Goal: Information Seeking & Learning: Check status

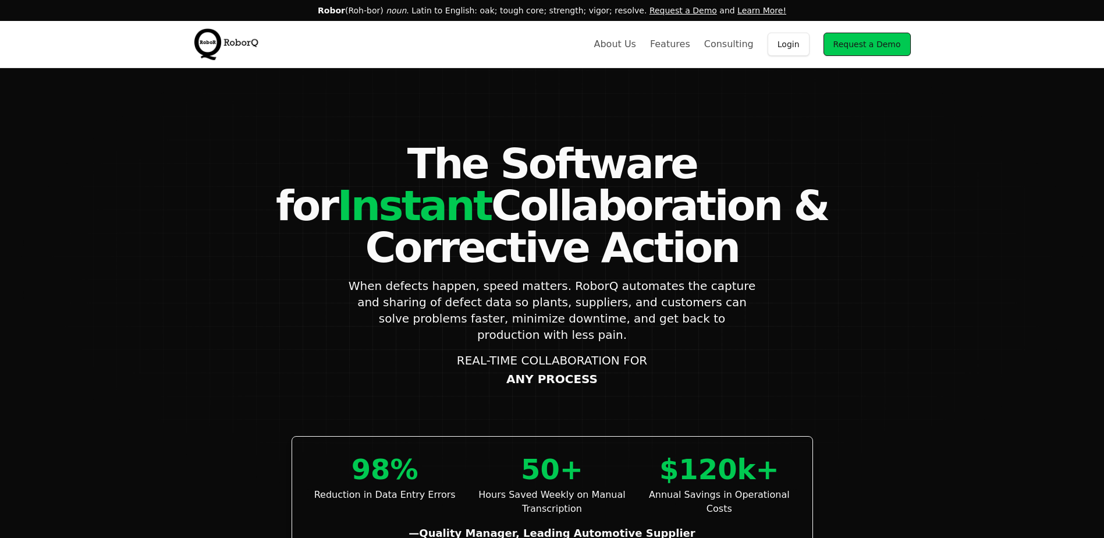
click at [781, 47] on link "Login" at bounding box center [789, 44] width 42 height 23
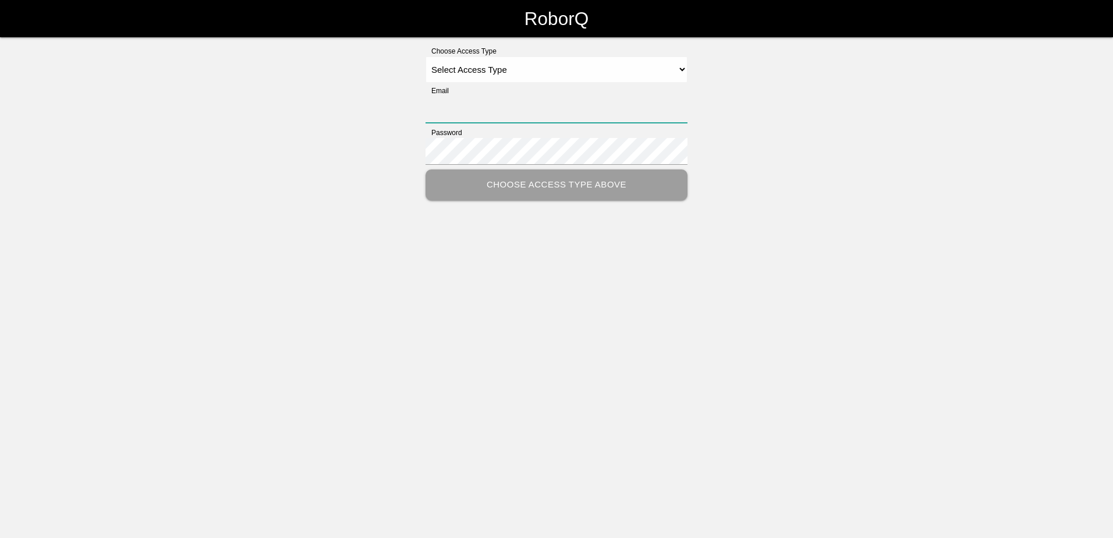
type input "[PERSON_NAME][EMAIL_ADDRESS][PERSON_NAME][DOMAIN_NAME]"
click at [514, 73] on select "Select Access Type Admin Customer Supervisor Worker" at bounding box center [556, 69] width 262 height 26
select select "Customer"
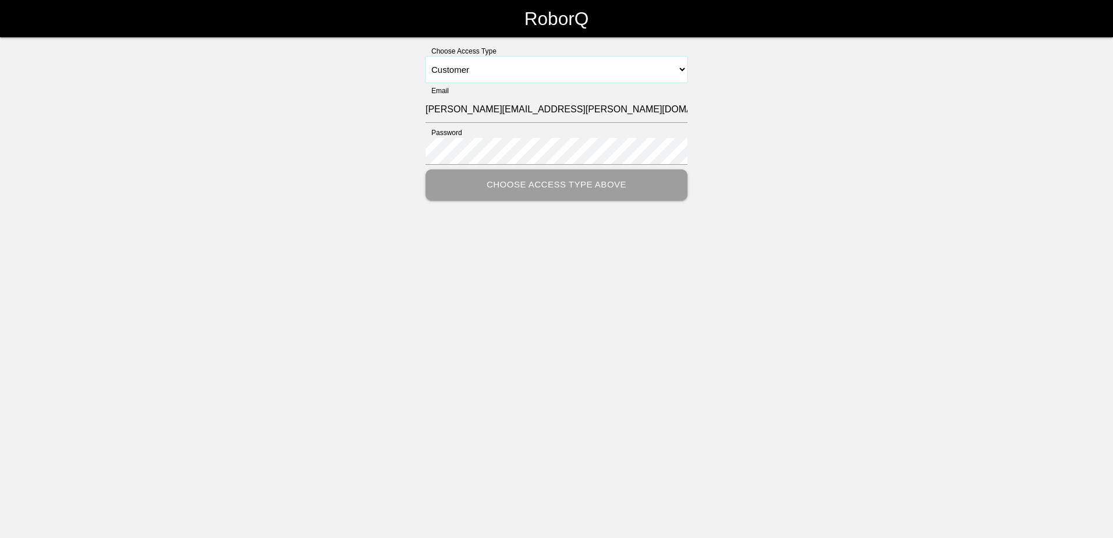
click at [425, 56] on select "Select Access Type Admin Customer Supervisor Worker" at bounding box center [556, 69] width 262 height 26
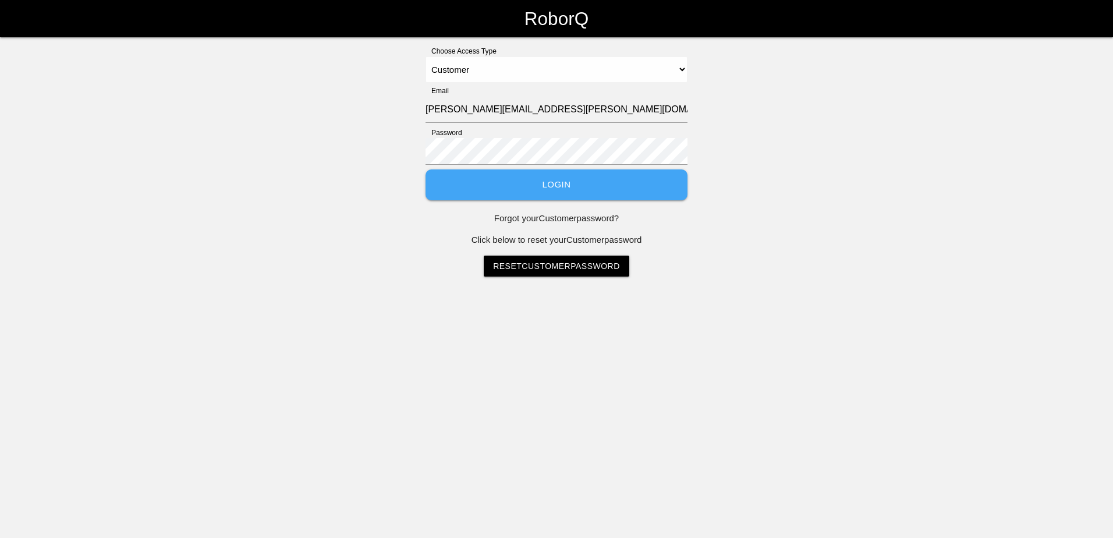
click at [509, 185] on button "Login" at bounding box center [556, 184] width 262 height 31
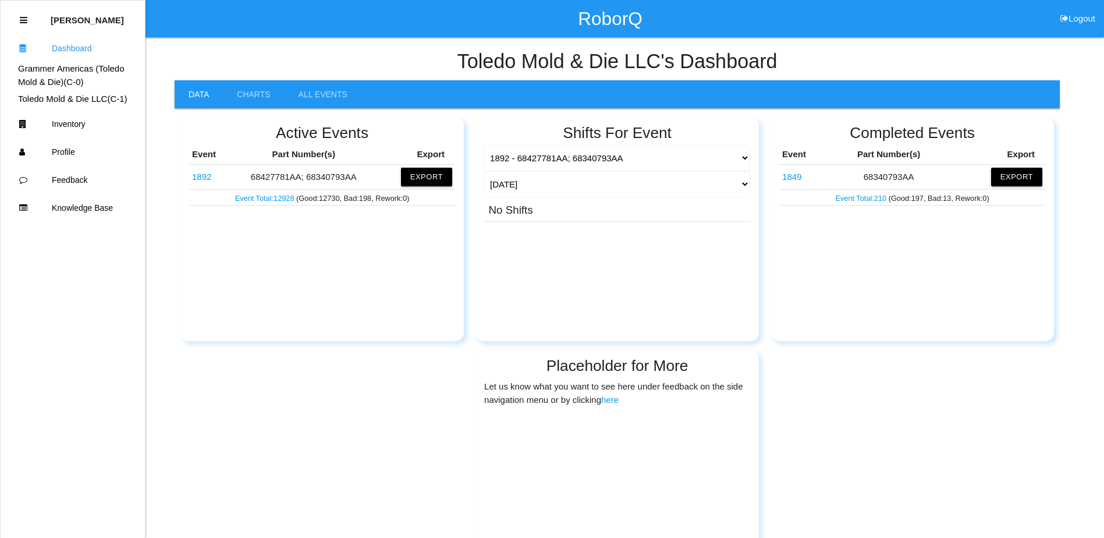
click at [202, 170] on td "1892" at bounding box center [209, 176] width 40 height 25
click at [210, 183] on td "1892" at bounding box center [209, 176] width 40 height 25
click at [201, 177] on link "1892" at bounding box center [201, 177] width 19 height 10
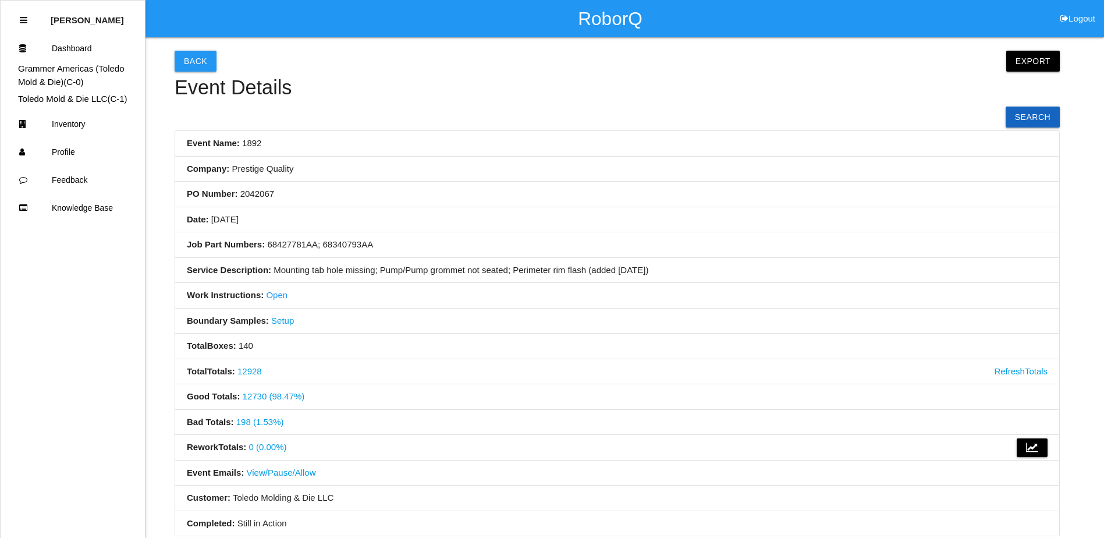
click at [255, 419] on link "198 (1.53%)" at bounding box center [260, 422] width 48 height 10
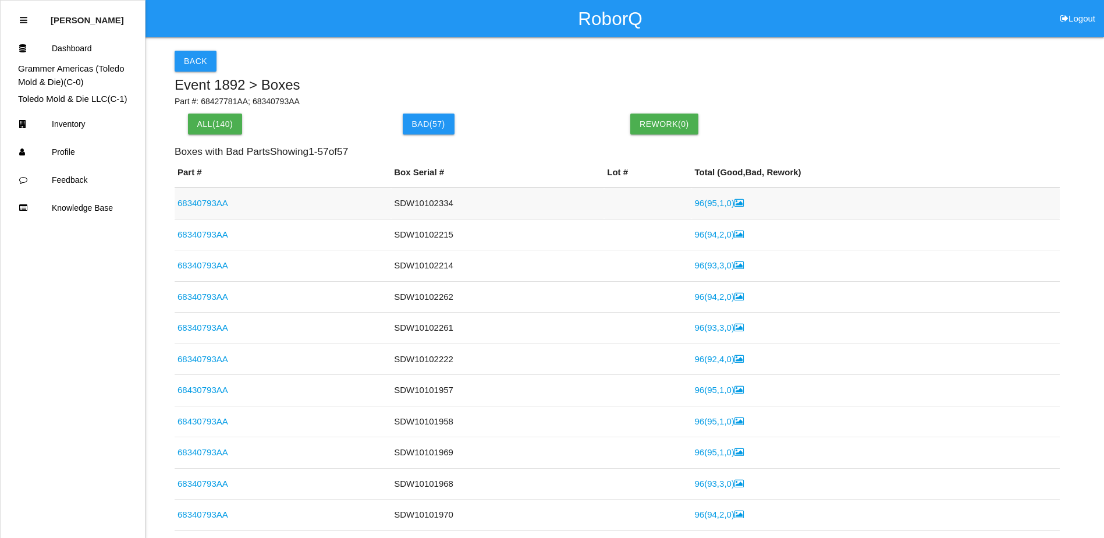
click at [705, 203] on link "96 ( 95 , 1 , 0 )" at bounding box center [718, 203] width 49 height 10
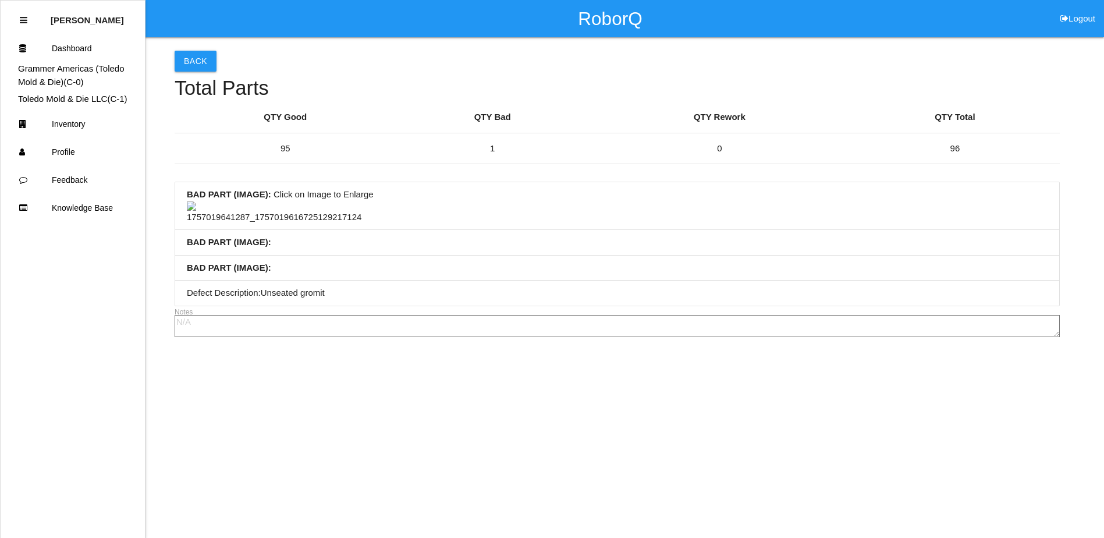
click at [267, 224] on img at bounding box center [274, 212] width 175 height 23
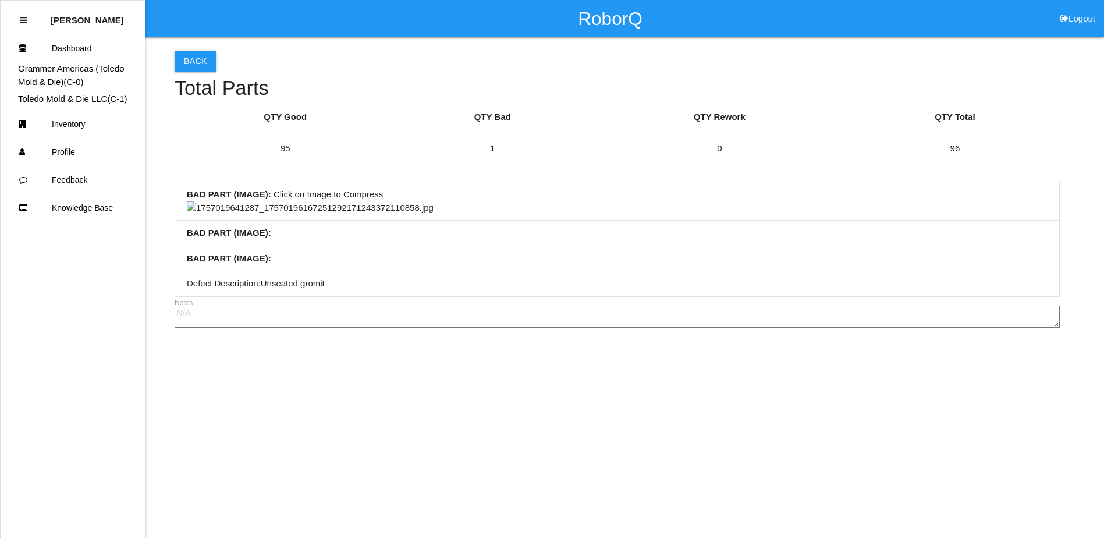
click at [434, 215] on img at bounding box center [310, 207] width 247 height 13
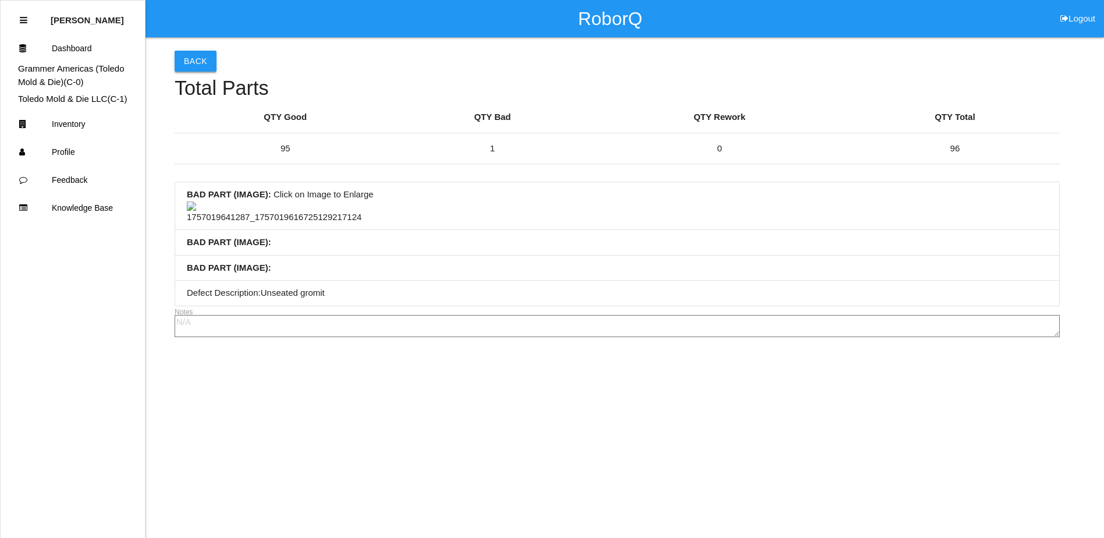
click at [196, 63] on button "Back" at bounding box center [196, 61] width 42 height 21
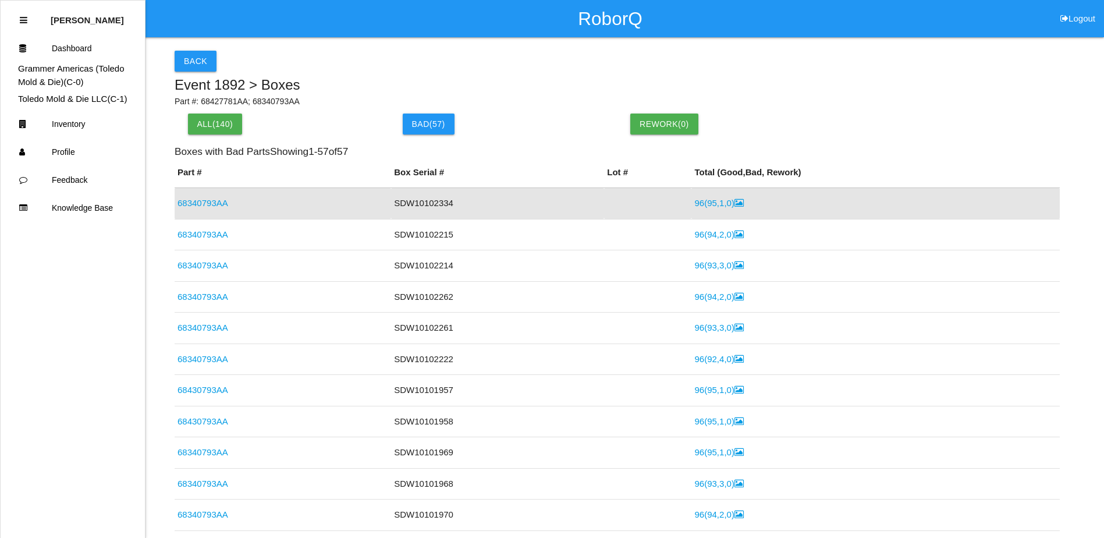
click at [225, 204] on link "68340793AA" at bounding box center [203, 203] width 51 height 10
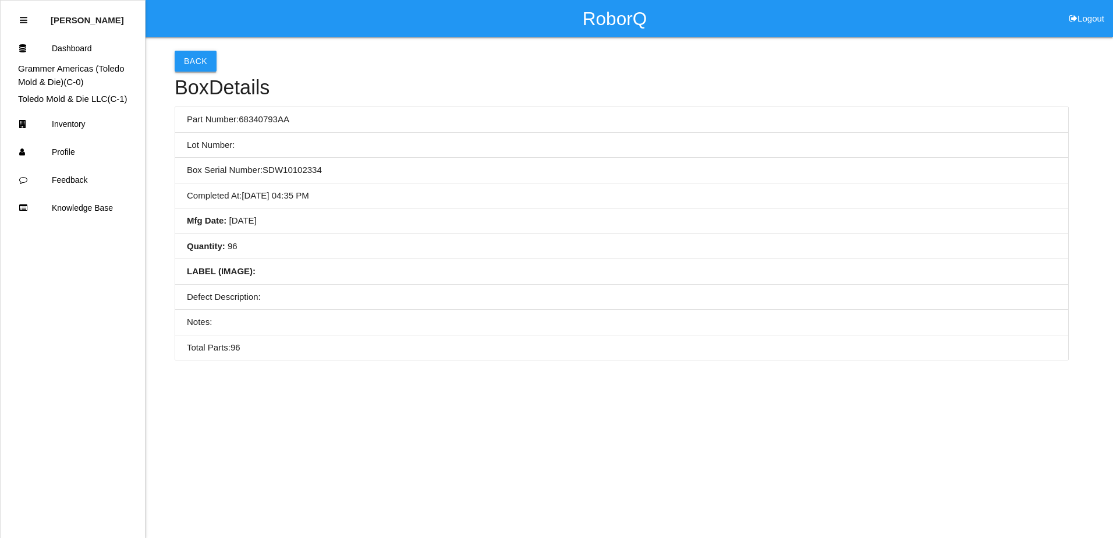
click at [186, 62] on button "Back" at bounding box center [196, 61] width 42 height 21
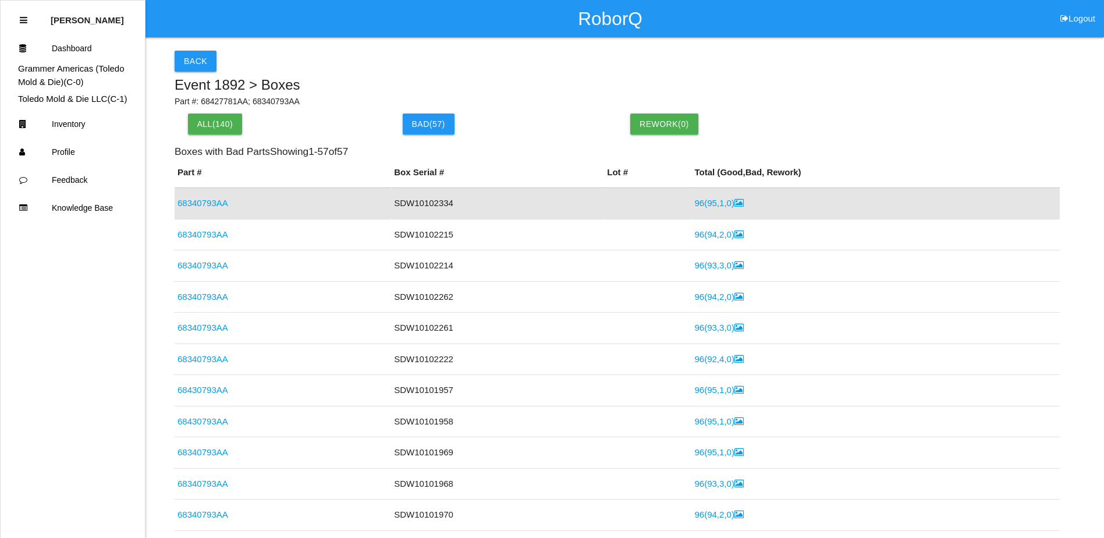
click at [700, 206] on link "96 ( 95 , 1 , 0 )" at bounding box center [718, 203] width 49 height 10
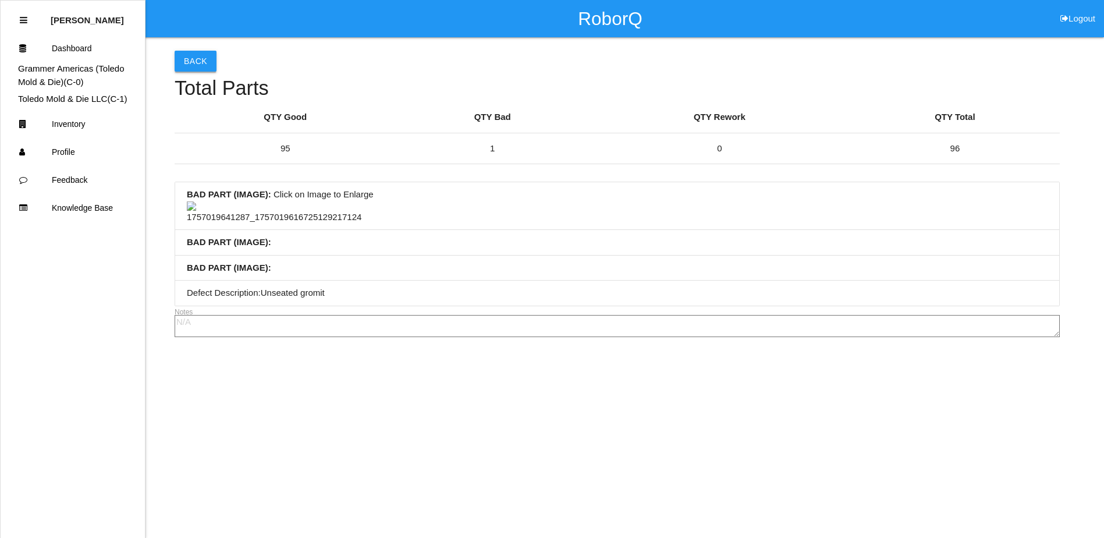
click at [191, 64] on button "Back" at bounding box center [196, 61] width 42 height 21
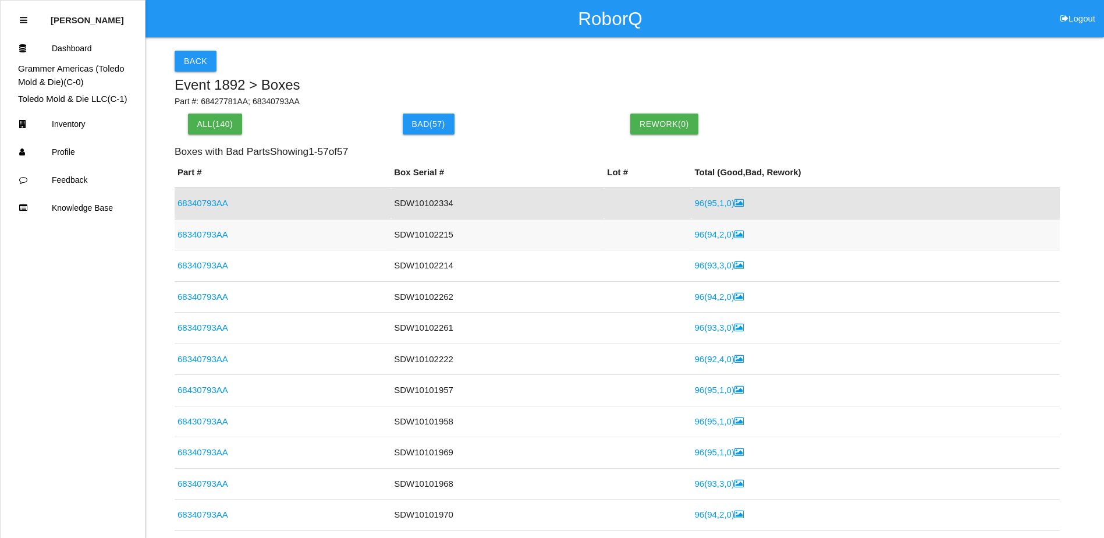
click at [694, 237] on link "96 ( 94 , 2 , 0 )" at bounding box center [718, 234] width 49 height 10
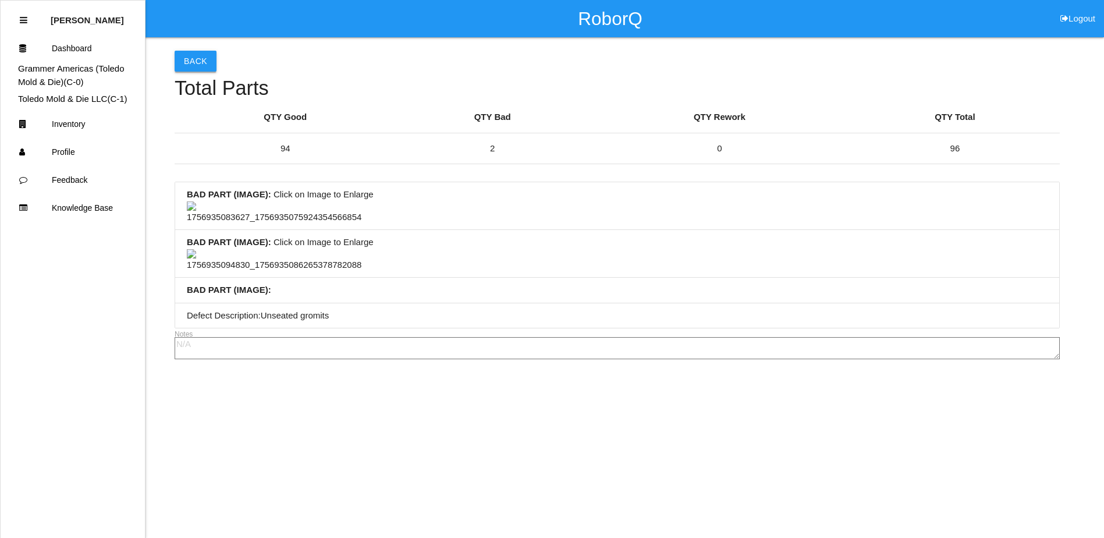
click at [202, 54] on button "Back" at bounding box center [196, 61] width 42 height 21
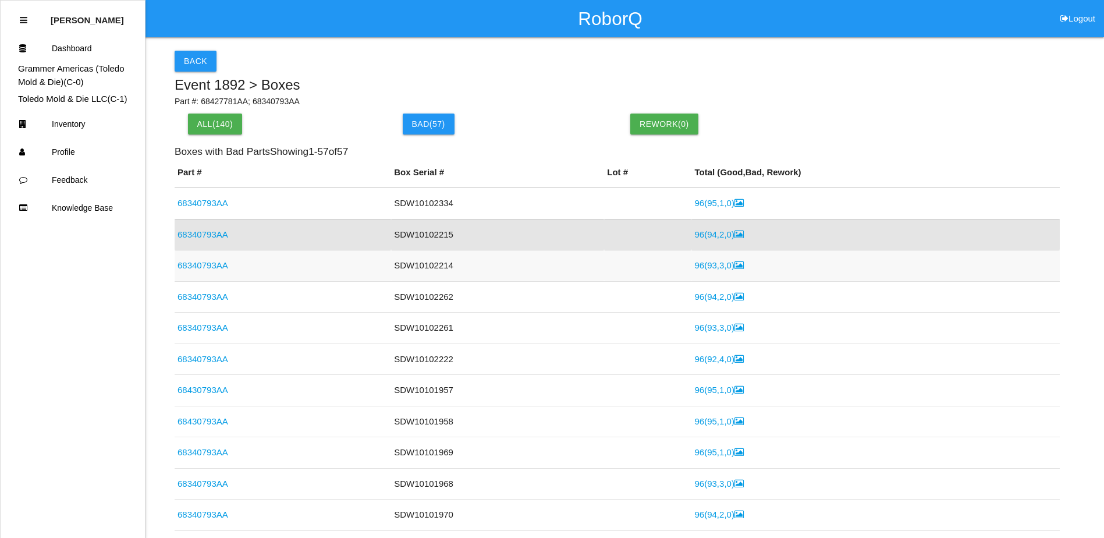
click at [694, 267] on link "96 ( 93 , 3 , 0 )" at bounding box center [718, 265] width 49 height 10
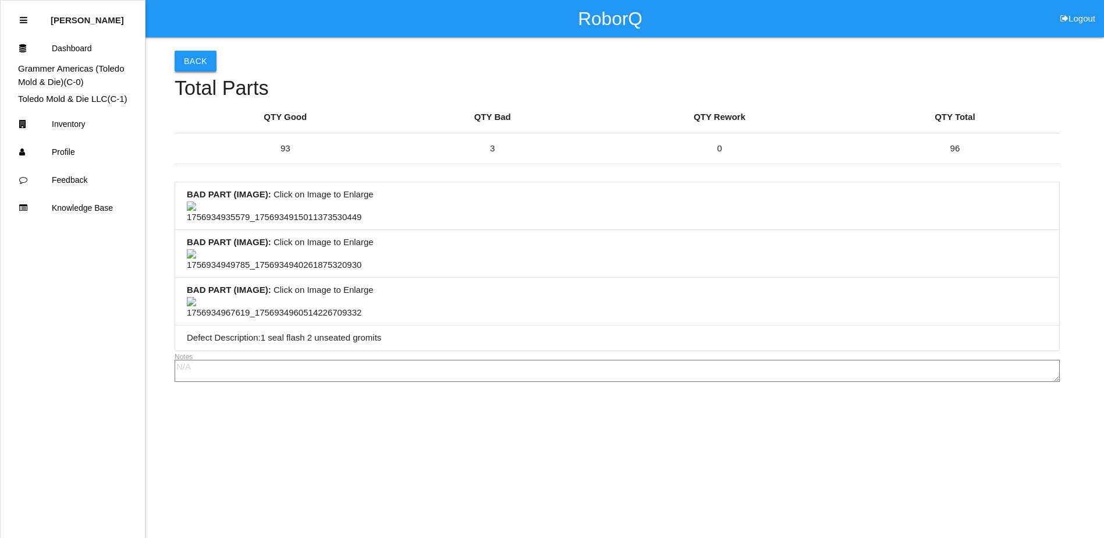
click at [194, 57] on button "Back" at bounding box center [196, 61] width 42 height 21
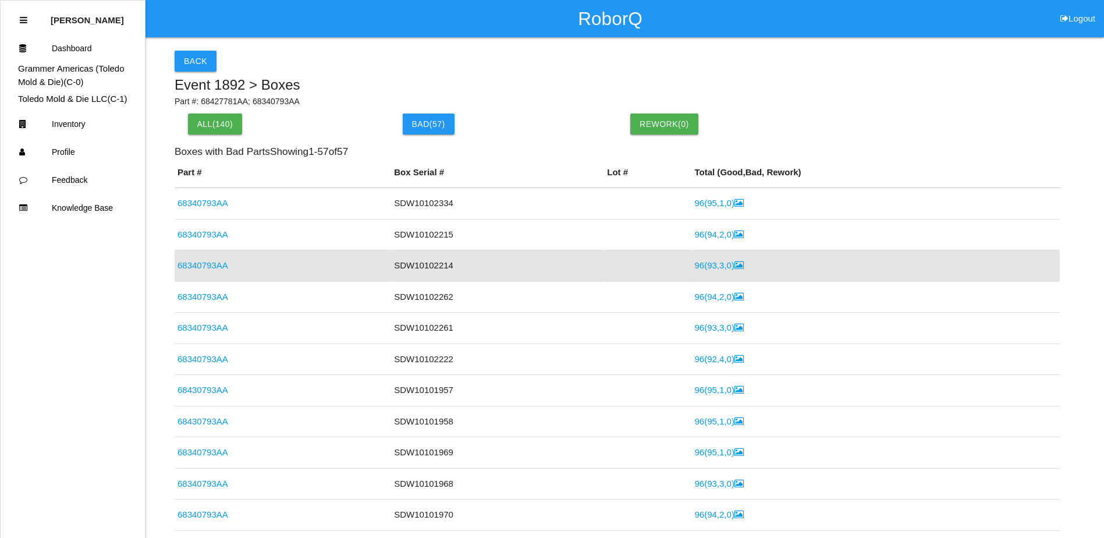
click at [777, 153] on h6 "Boxes with Bad Parts Showing 1 - 57 of 57" at bounding box center [617, 151] width 885 height 11
drag, startPoint x: 874, startPoint y: 144, endPoint x: 797, endPoint y: 135, distance: 76.7
click at [794, 136] on div "All( 140 ) Bad ( 57 ) Rework( 0 )" at bounding box center [617, 129] width 885 height 33
drag, startPoint x: 861, startPoint y: 115, endPoint x: 821, endPoint y: 122, distance: 40.9
click at [819, 120] on div "Rework( 0 )" at bounding box center [731, 123] width 215 height 21
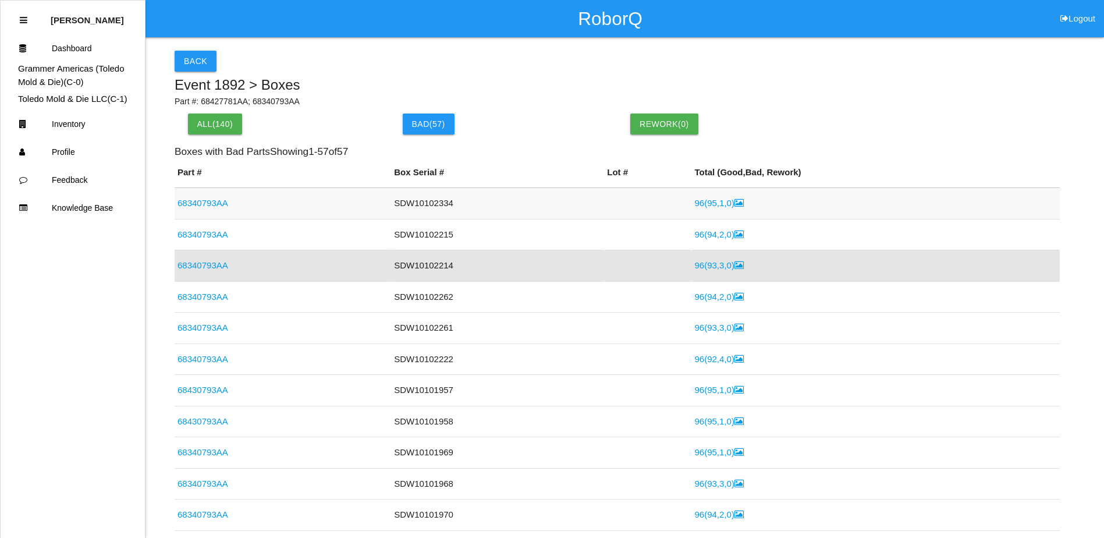
click at [719, 204] on link "96 ( 95 , 1 , 0 )" at bounding box center [718, 203] width 49 height 10
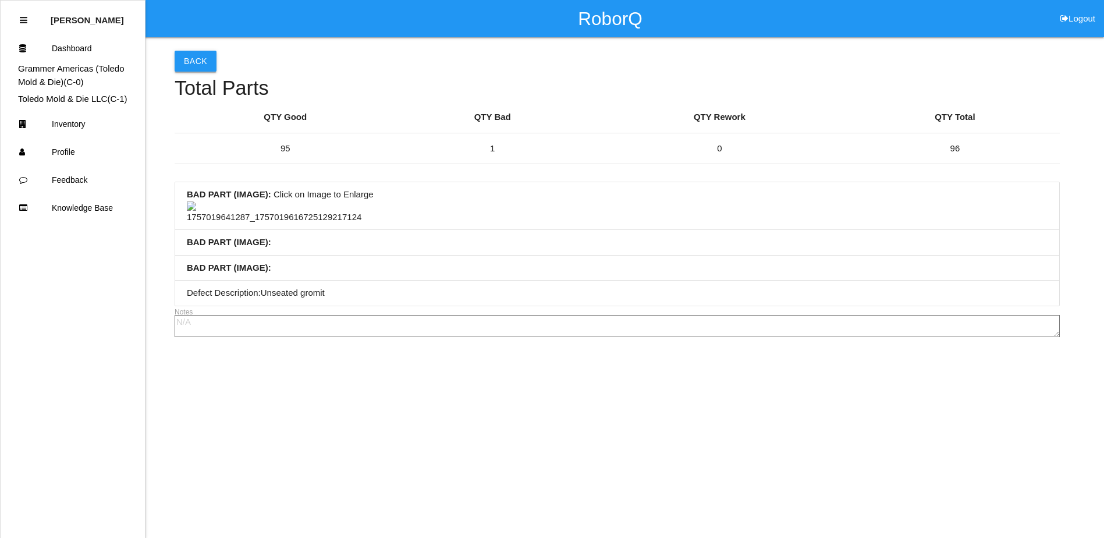
click at [197, 58] on button "Back" at bounding box center [196, 61] width 42 height 21
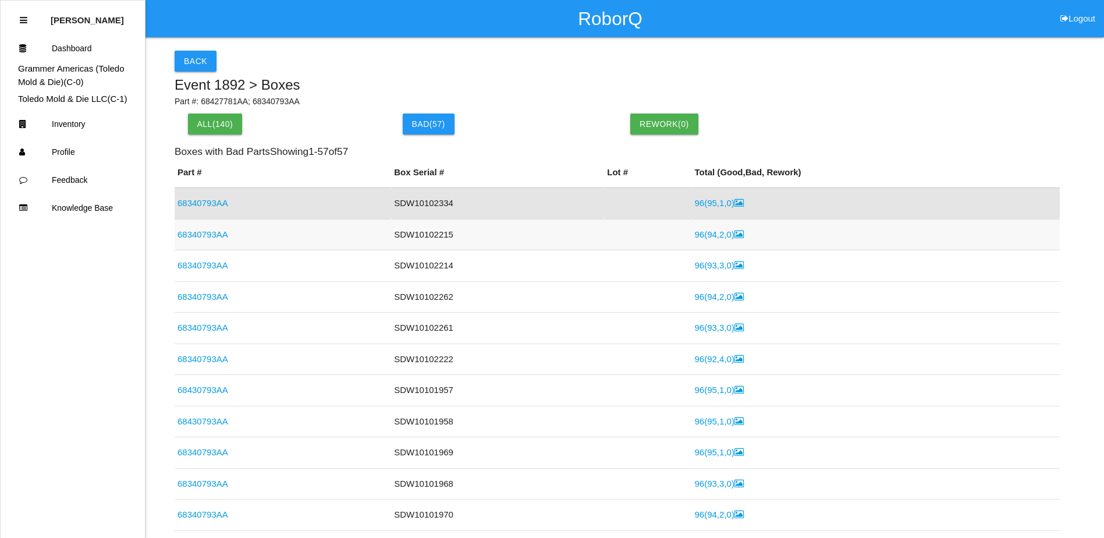
click at [701, 235] on link "96 ( 94 , 2 , 0 )" at bounding box center [718, 234] width 49 height 10
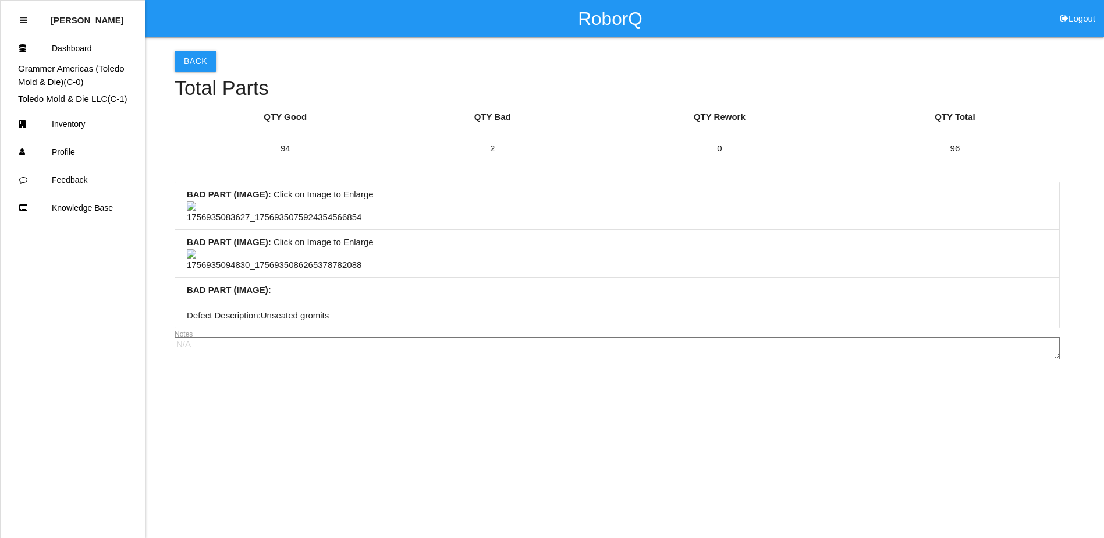
click at [261, 224] on img at bounding box center [274, 212] width 175 height 23
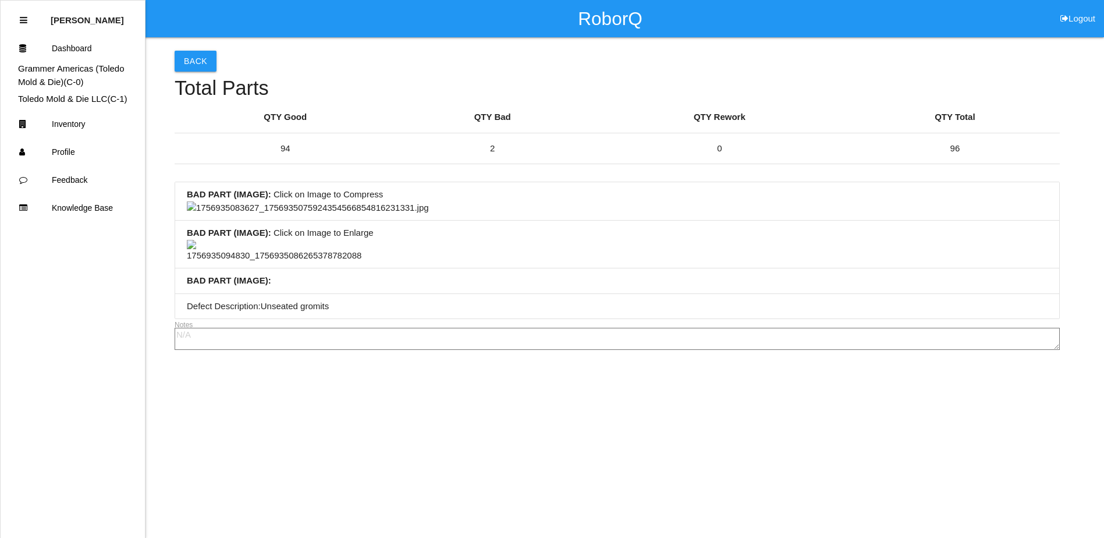
scroll to position [407, 0]
click at [429, 215] on img at bounding box center [308, 207] width 242 height 13
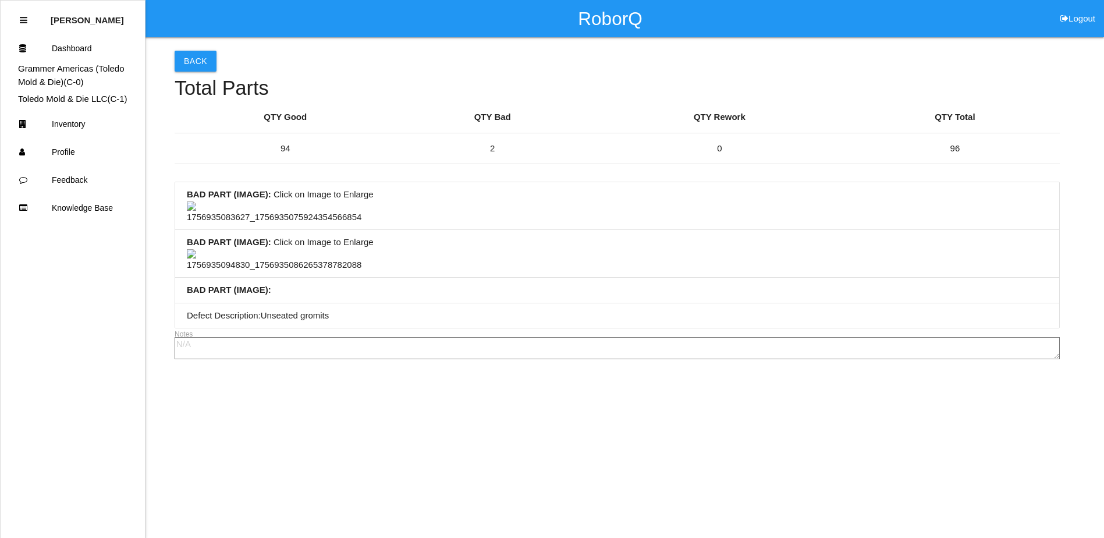
scroll to position [310, 0]
drag, startPoint x: 572, startPoint y: 257, endPoint x: 496, endPoint y: 261, distance: 75.7
click at [497, 261] on li "BAD PART (IMAGE) : Click on Image to Enlarge" at bounding box center [617, 254] width 884 height 48
drag, startPoint x: 597, startPoint y: 267, endPoint x: 528, endPoint y: 268, distance: 68.7
click at [528, 268] on li "BAD PART (IMAGE) : Click on Image to Enlarge" at bounding box center [617, 254] width 884 height 48
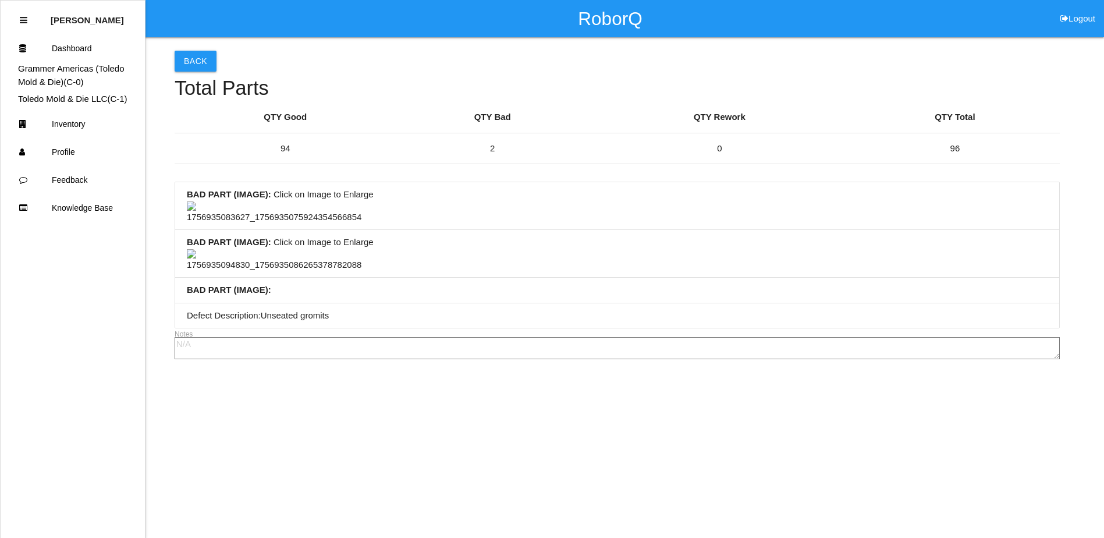
drag, startPoint x: 552, startPoint y: 263, endPoint x: 675, endPoint y: 274, distance: 123.3
click at [553, 264] on li "BAD PART (IMAGE) : Click on Image to Enlarge" at bounding box center [617, 254] width 884 height 48
drag, startPoint x: 673, startPoint y: 274, endPoint x: 616, endPoint y: 281, distance: 57.0
click at [616, 278] on li "BAD PART (IMAGE) : Click on Image to Enlarge" at bounding box center [617, 254] width 884 height 48
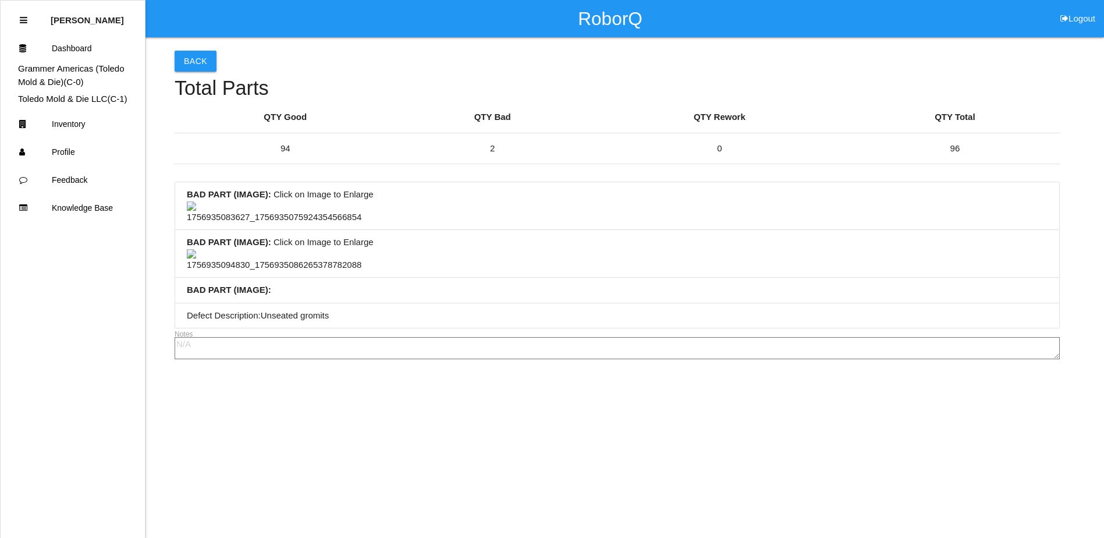
click at [315, 224] on img at bounding box center [274, 212] width 175 height 23
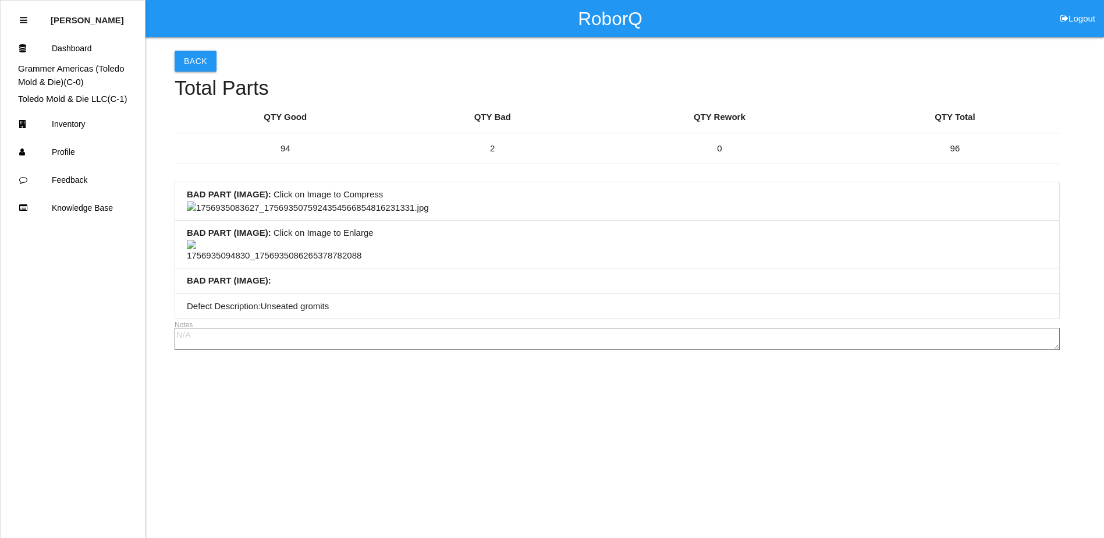
scroll to position [466, 0]
click at [429, 215] on img at bounding box center [308, 207] width 242 height 13
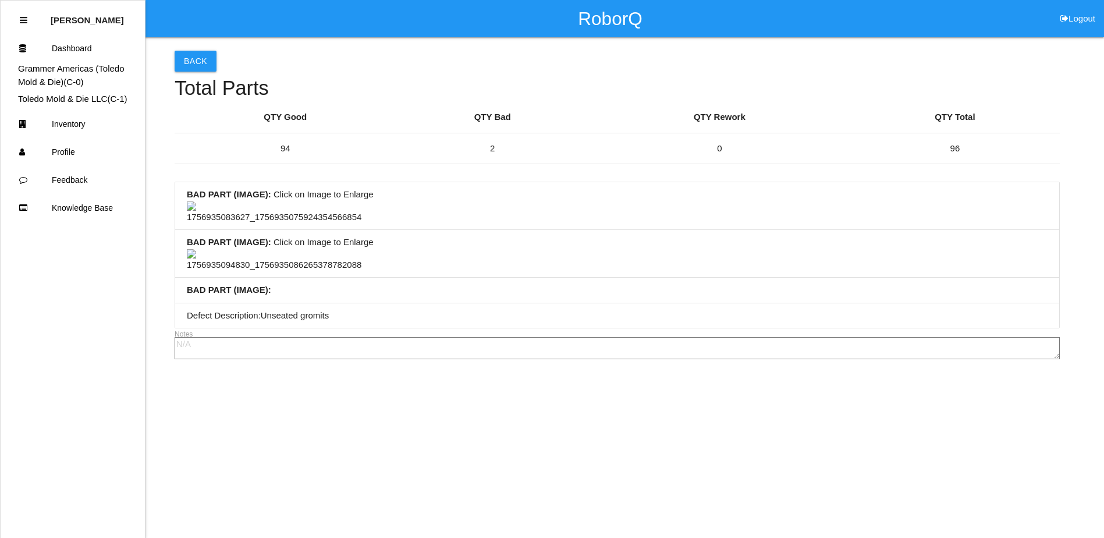
scroll to position [0, 0]
click at [203, 55] on button "Back" at bounding box center [196, 61] width 42 height 21
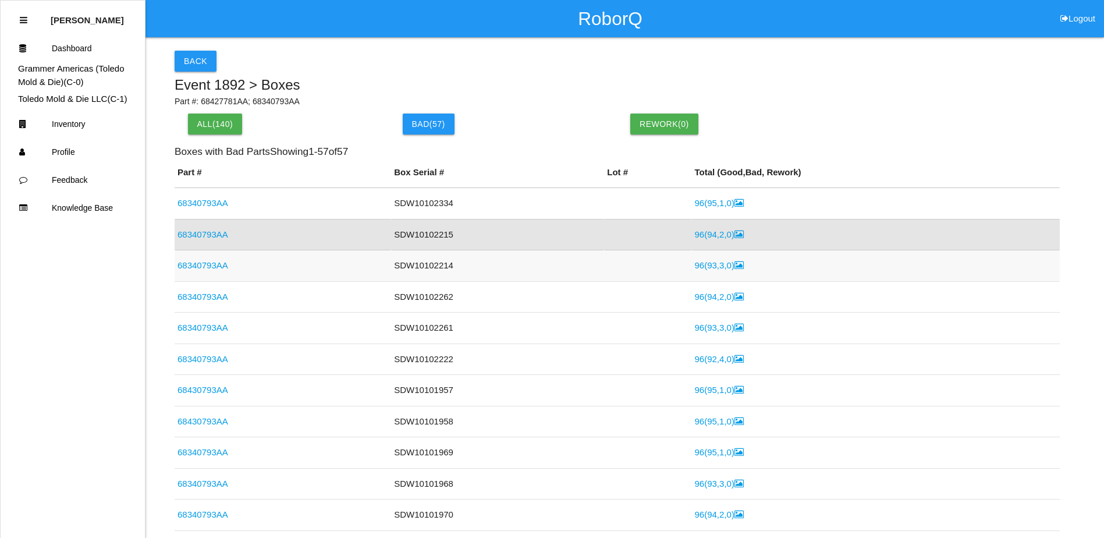
click at [708, 271] on td "96 ( 93 , 3 , 0 )" at bounding box center [875, 265] width 368 height 31
click at [702, 267] on link "96 ( 93 , 3 , 0 )" at bounding box center [718, 265] width 49 height 10
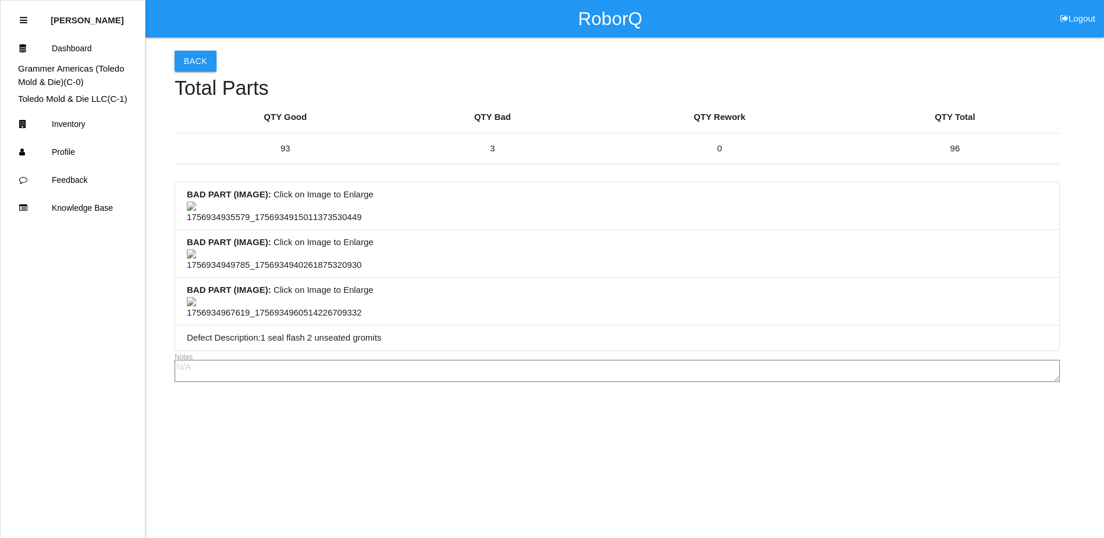
click at [275, 249] on img at bounding box center [274, 260] width 175 height 23
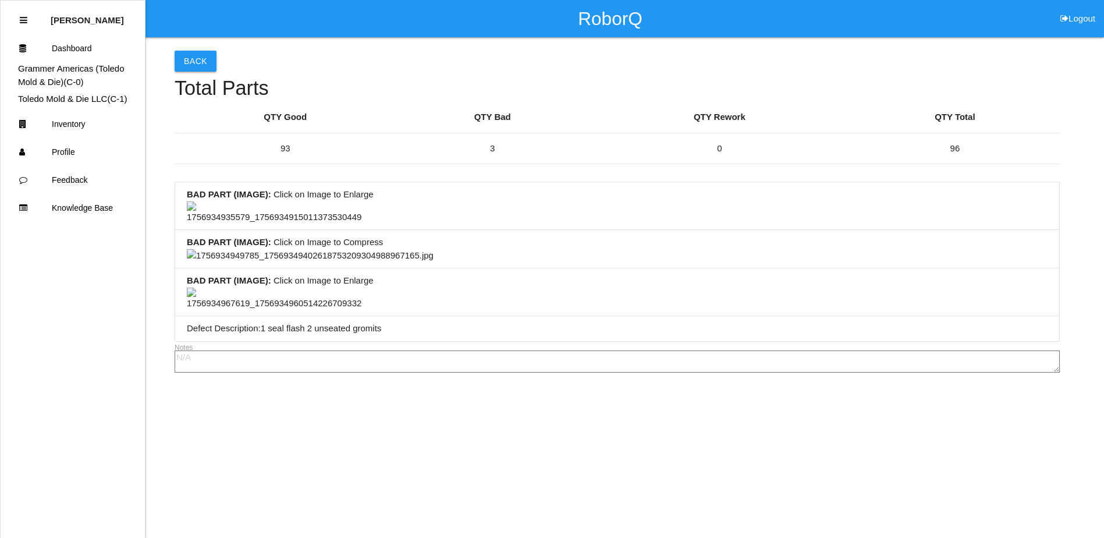
scroll to position [524, 0]
click at [434, 249] on img at bounding box center [310, 255] width 247 height 13
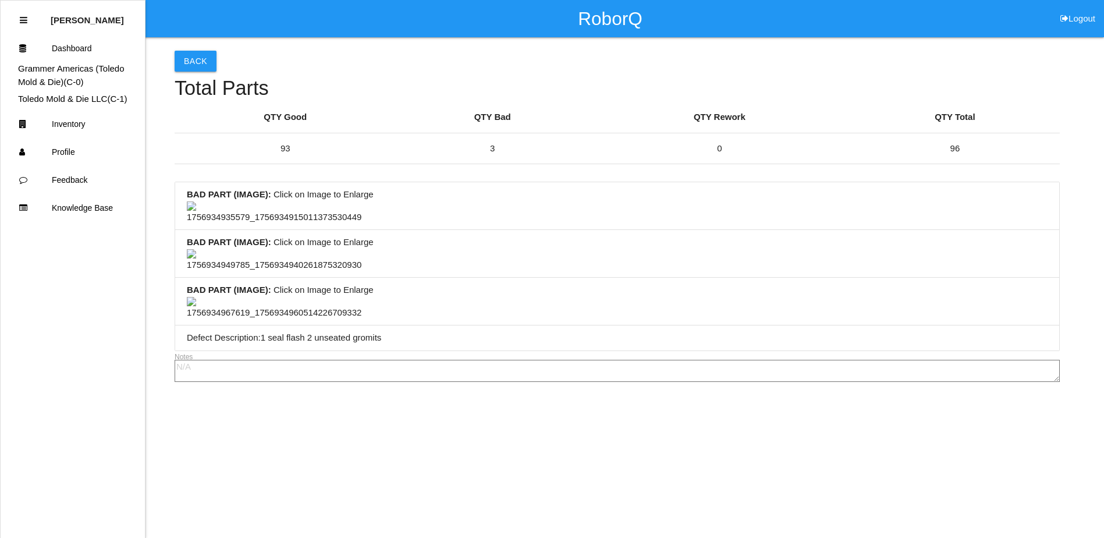
click at [269, 297] on img at bounding box center [274, 308] width 175 height 23
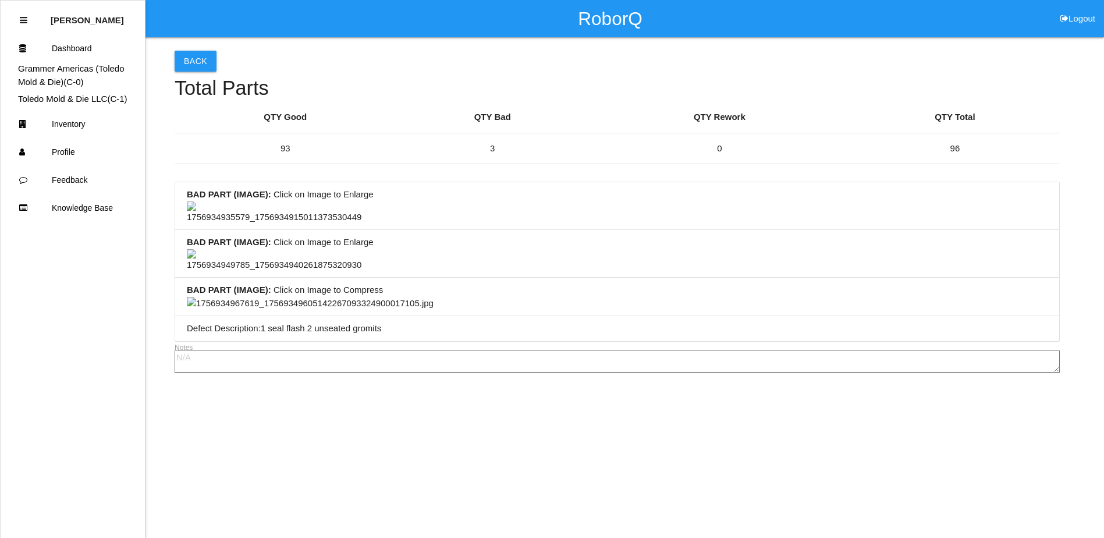
click at [434, 297] on img at bounding box center [310, 303] width 247 height 13
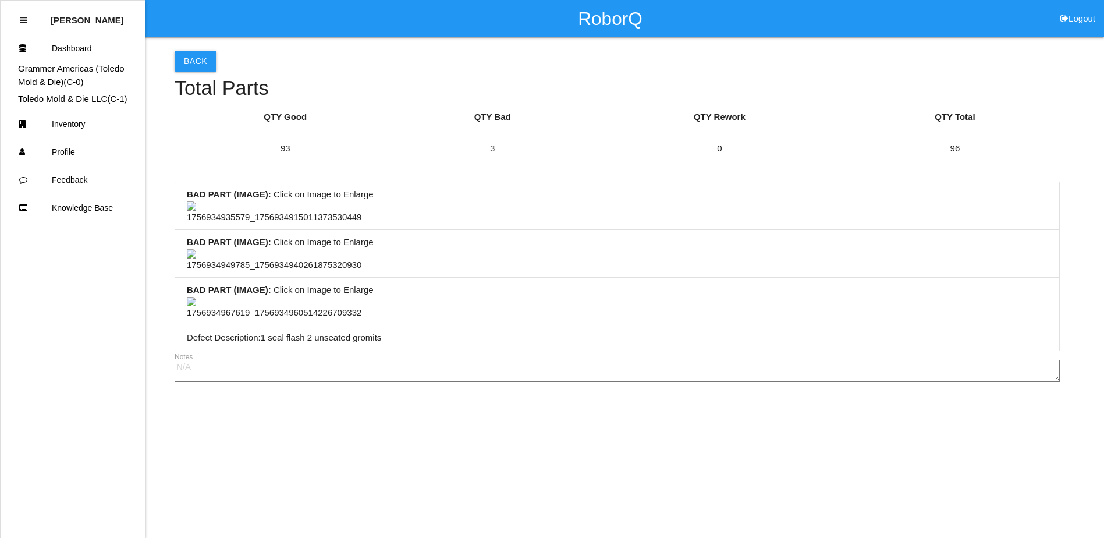
scroll to position [0, 0]
click at [194, 60] on button "Back" at bounding box center [196, 61] width 42 height 21
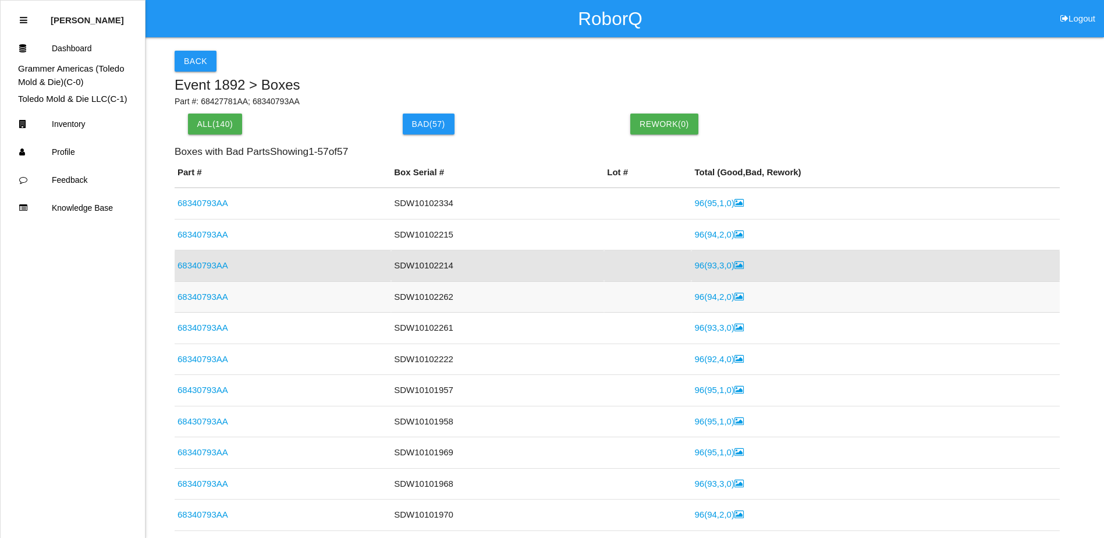
click at [695, 295] on link "96 ( 94 , 2 , 0 )" at bounding box center [718, 297] width 49 height 10
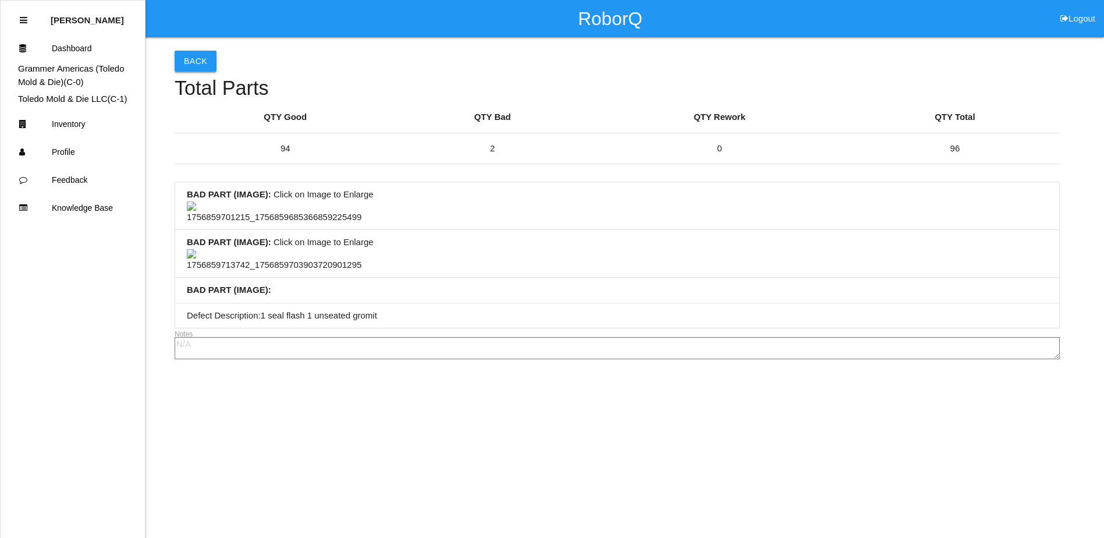
click at [195, 65] on button "Back" at bounding box center [196, 61] width 42 height 21
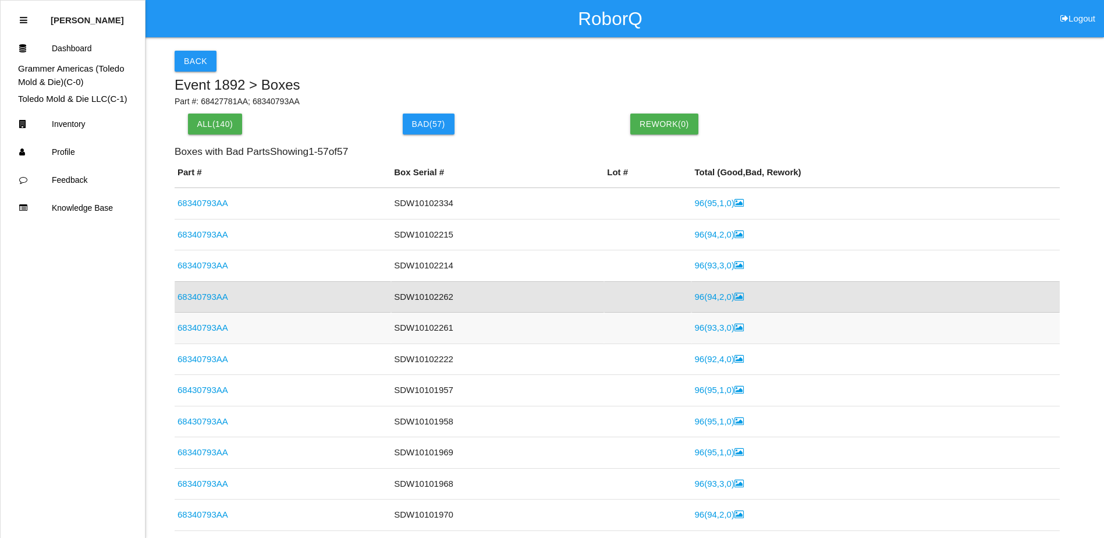
scroll to position [28, 0]
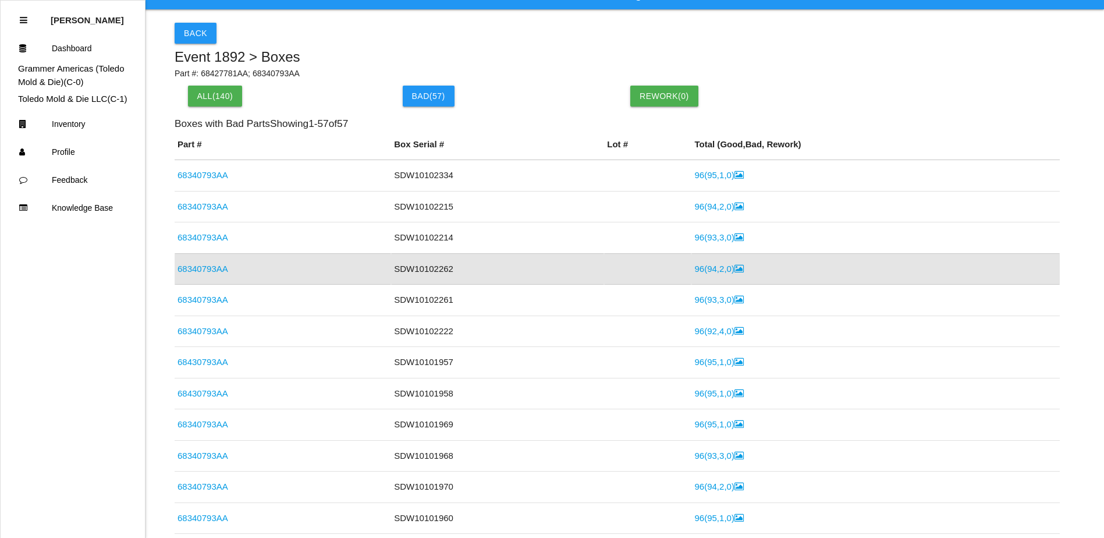
click at [211, 264] on link "68340793AA" at bounding box center [203, 269] width 51 height 10
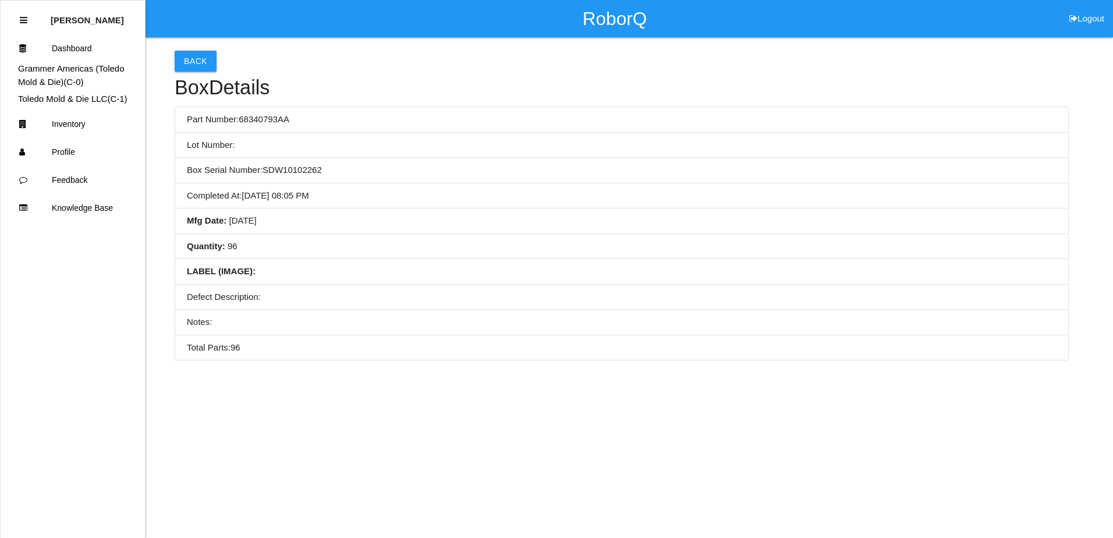
drag, startPoint x: 409, startPoint y: 241, endPoint x: 489, endPoint y: 233, distance: 80.7
click at [410, 241] on li "Quantity : 96" at bounding box center [621, 247] width 893 height 26
drag, startPoint x: 528, startPoint y: 228, endPoint x: 296, endPoint y: 134, distance: 250.4
click at [398, 206] on li "Completed At : 09/02/2025, 08:05 PM" at bounding box center [621, 196] width 893 height 26
click at [193, 52] on button "Back" at bounding box center [196, 61] width 42 height 21
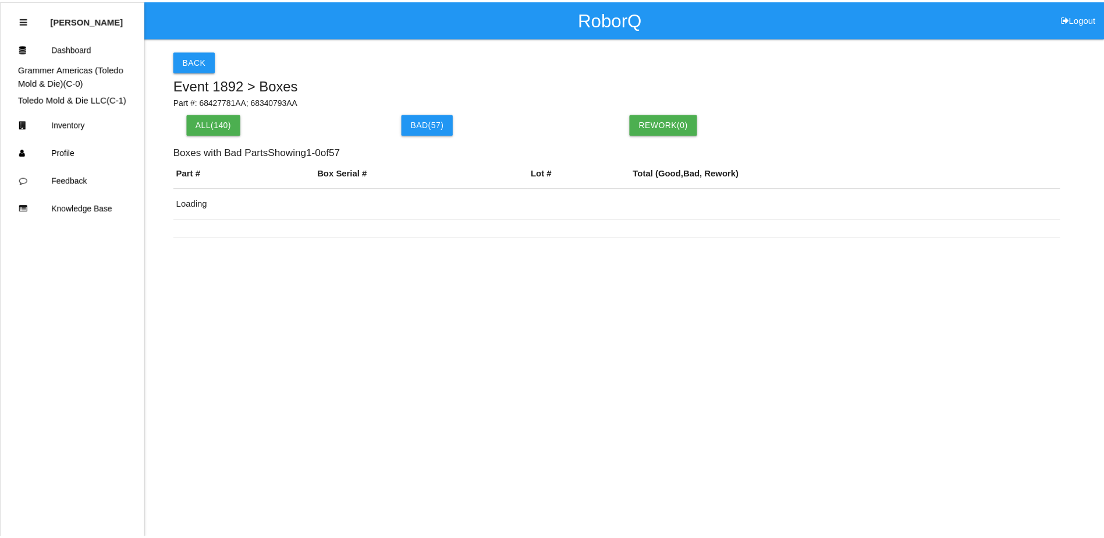
scroll to position [28, 0]
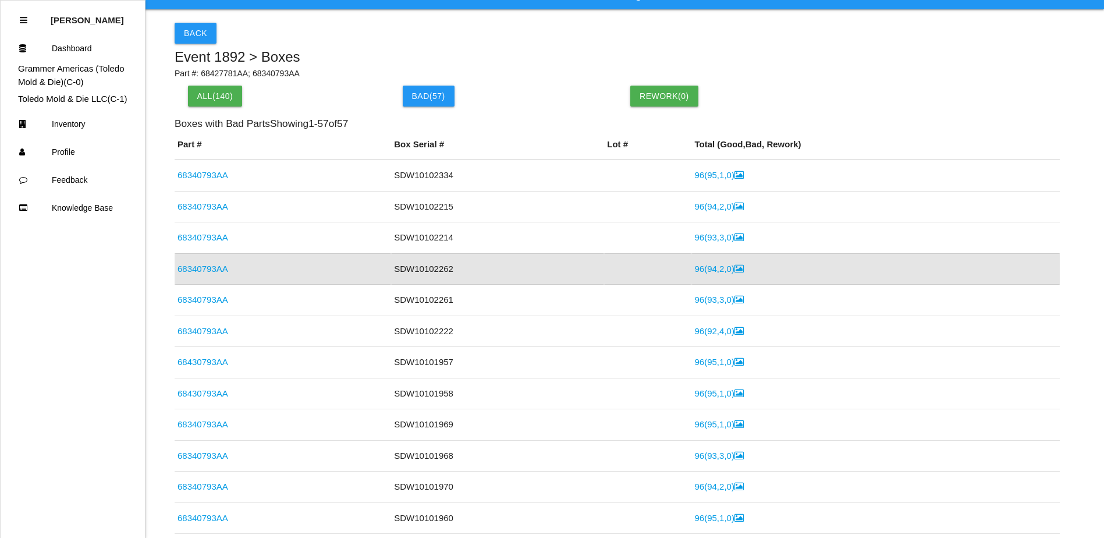
click at [541, 109] on div "All( 140 ) Bad ( 57 ) Rework( 0 )" at bounding box center [617, 102] width 885 height 33
drag, startPoint x: 569, startPoint y: 87, endPoint x: 542, endPoint y: 74, distance: 29.4
click at [542, 74] on p "Part #: 68427781AA; 68340793AA" at bounding box center [617, 74] width 885 height 12
click at [555, 79] on p "Part #: 68427781AA; 68340793AA" at bounding box center [617, 74] width 885 height 12
drag, startPoint x: 580, startPoint y: 59, endPoint x: 549, endPoint y: 57, distance: 30.3
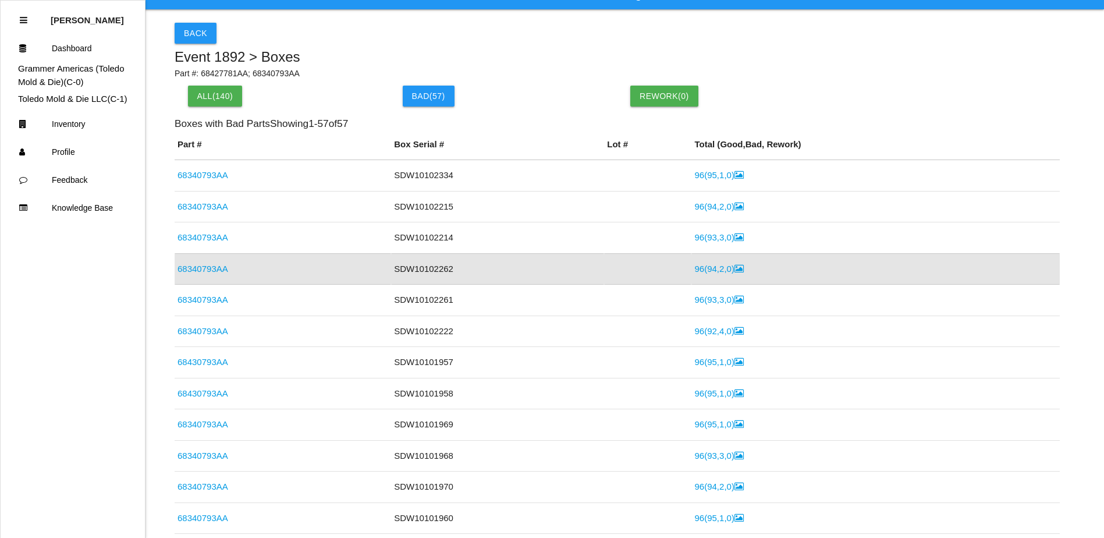
click at [549, 57] on h5 "Event 1892 > Boxes" at bounding box center [617, 56] width 885 height 15
